Goal: Entertainment & Leisure: Consume media (video, audio)

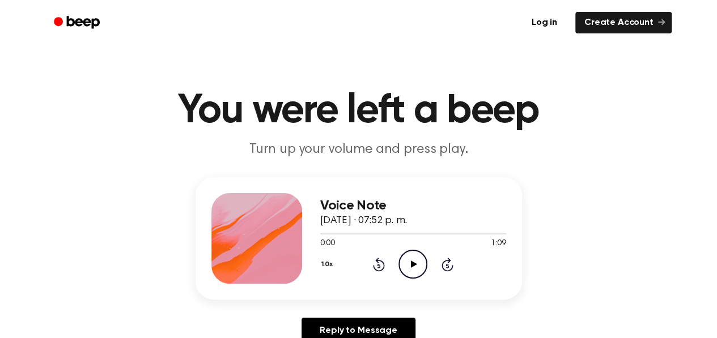
click at [414, 259] on icon "Play Audio" at bounding box center [412, 264] width 29 height 29
click at [410, 265] on icon "Play Audio" at bounding box center [412, 264] width 29 height 29
click at [413, 266] on icon at bounding box center [414, 264] width 6 height 7
click at [417, 262] on icon "Play Audio" at bounding box center [412, 264] width 29 height 29
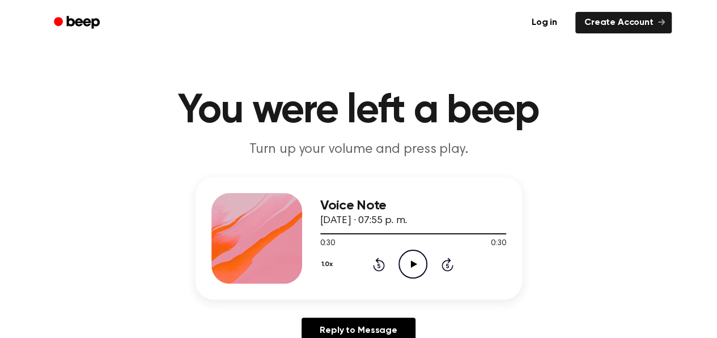
click at [419, 266] on icon "Play Audio" at bounding box center [412, 264] width 29 height 29
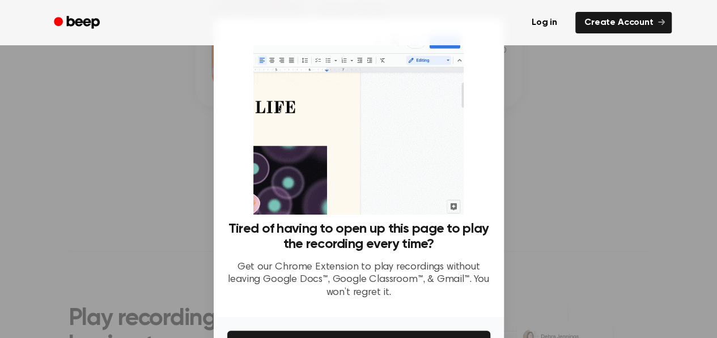
scroll to position [196, 0]
click at [556, 101] on div at bounding box center [358, 169] width 717 height 338
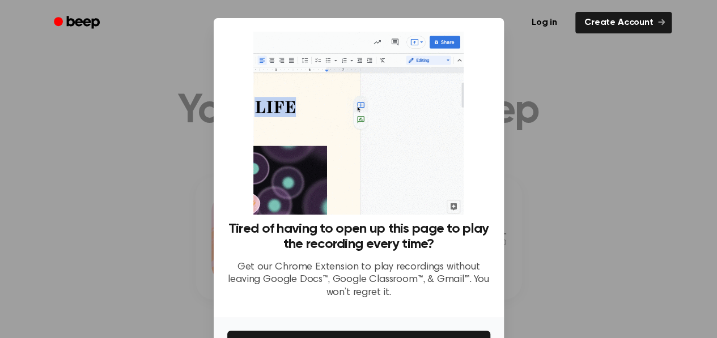
click at [554, 86] on div at bounding box center [358, 169] width 717 height 338
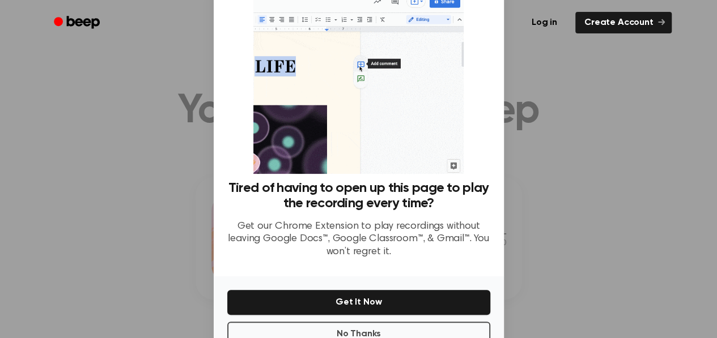
scroll to position [74, 0]
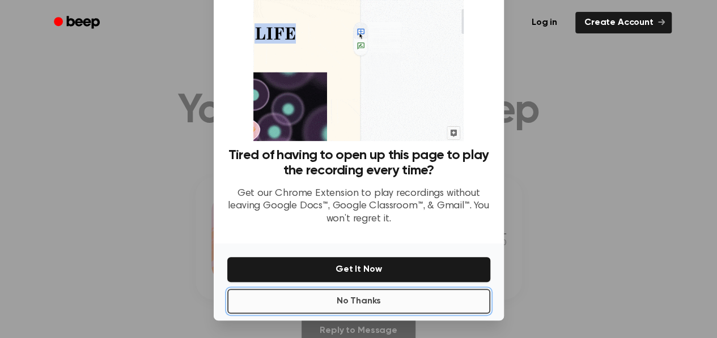
click at [373, 298] on button "No Thanks" at bounding box center [358, 301] width 263 height 25
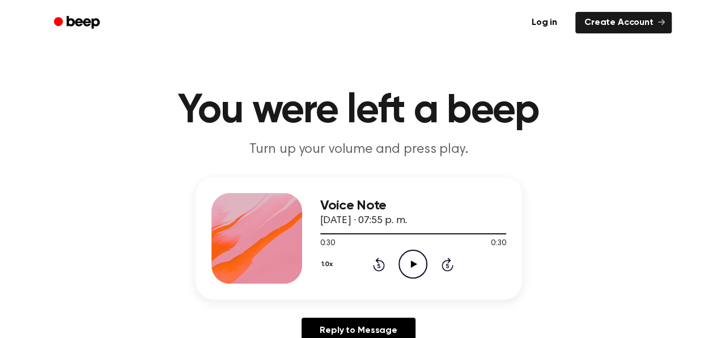
click at [414, 262] on icon "Play Audio" at bounding box center [412, 264] width 29 height 29
click at [413, 274] on icon "Play Audio" at bounding box center [412, 264] width 29 height 29
click at [405, 271] on icon "Play Audio" at bounding box center [412, 264] width 29 height 29
click at [412, 268] on icon "Play Audio" at bounding box center [412, 264] width 29 height 29
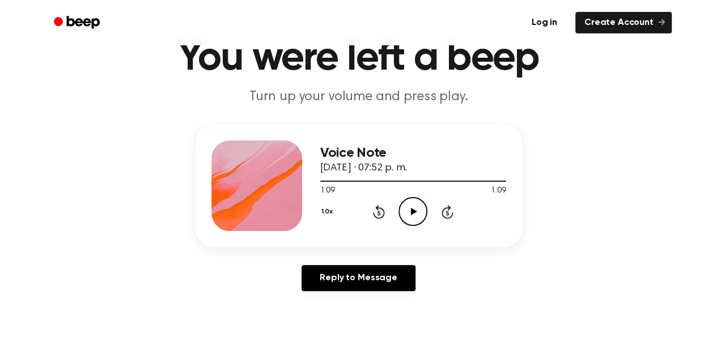
click at [405, 206] on icon "Play Audio" at bounding box center [412, 211] width 29 height 29
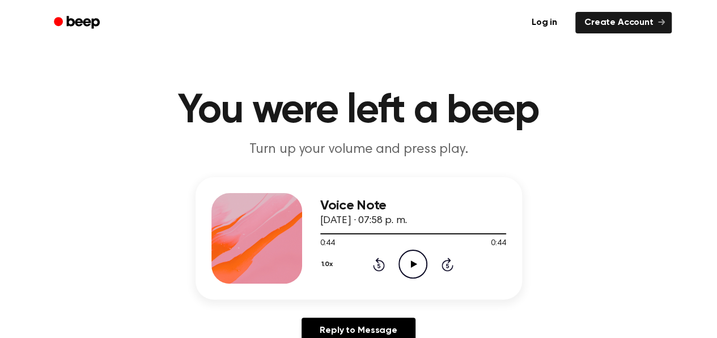
click at [412, 264] on icon at bounding box center [414, 264] width 6 height 7
click at [384, 234] on div at bounding box center [399, 234] width 158 height 1
click at [413, 266] on icon "Pause Audio" at bounding box center [412, 264] width 29 height 29
click at [368, 235] on div at bounding box center [413, 233] width 186 height 9
click at [412, 264] on icon at bounding box center [414, 264] width 6 height 7
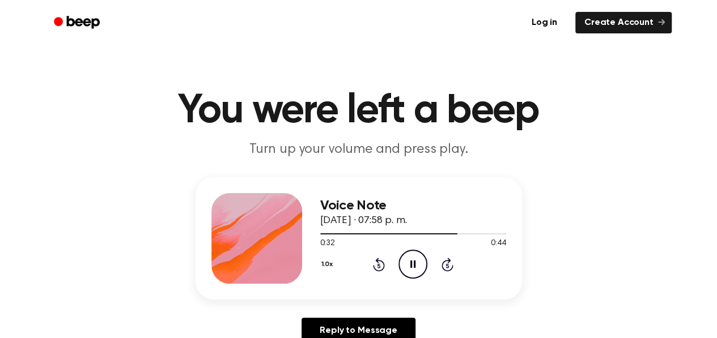
click at [414, 261] on icon at bounding box center [412, 264] width 5 height 7
